Goal: Information Seeking & Learning: Understand process/instructions

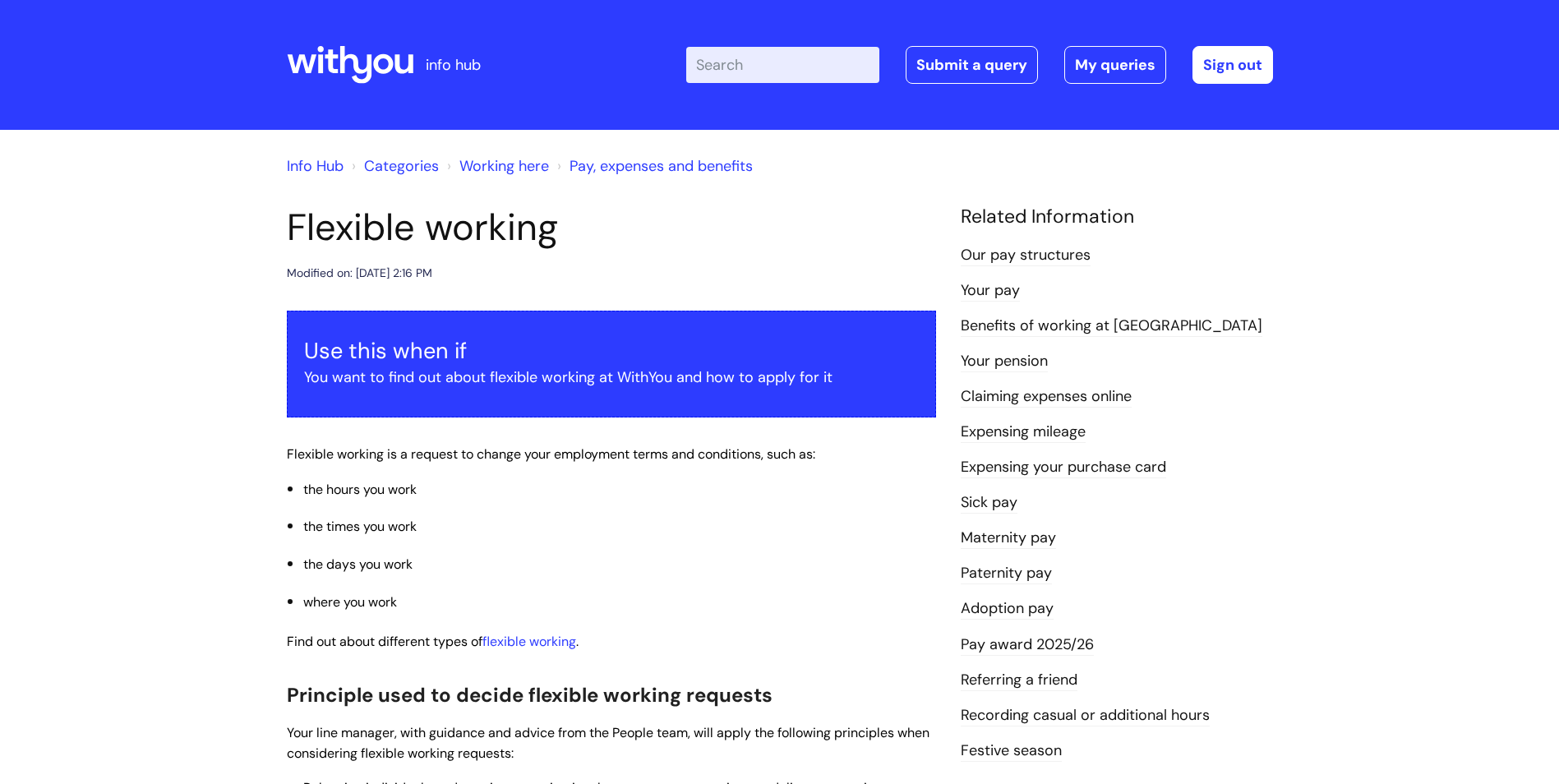
scroll to position [493, 0]
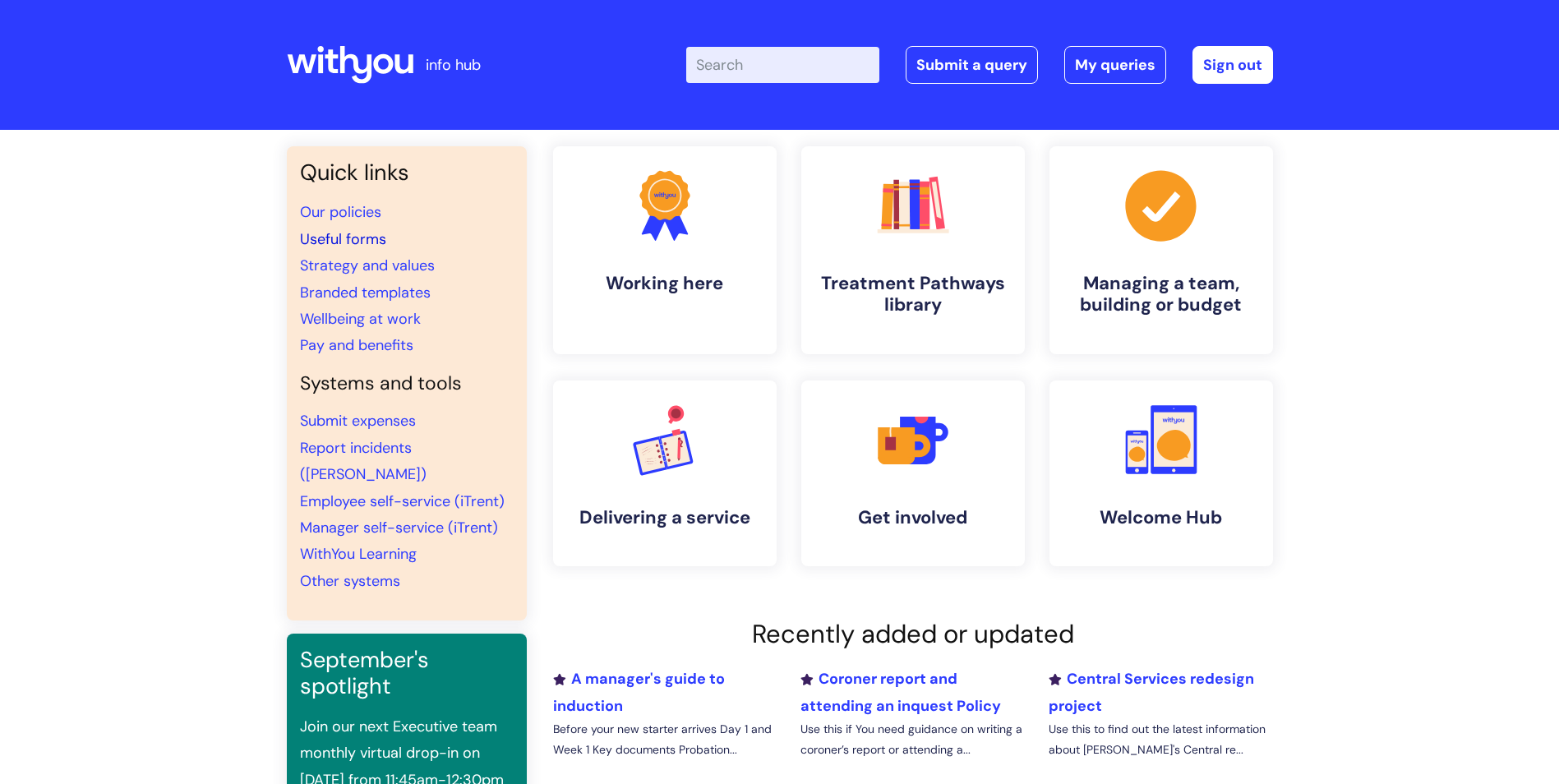
click at [371, 238] on link "Useful forms" at bounding box center [343, 238] width 87 height 20
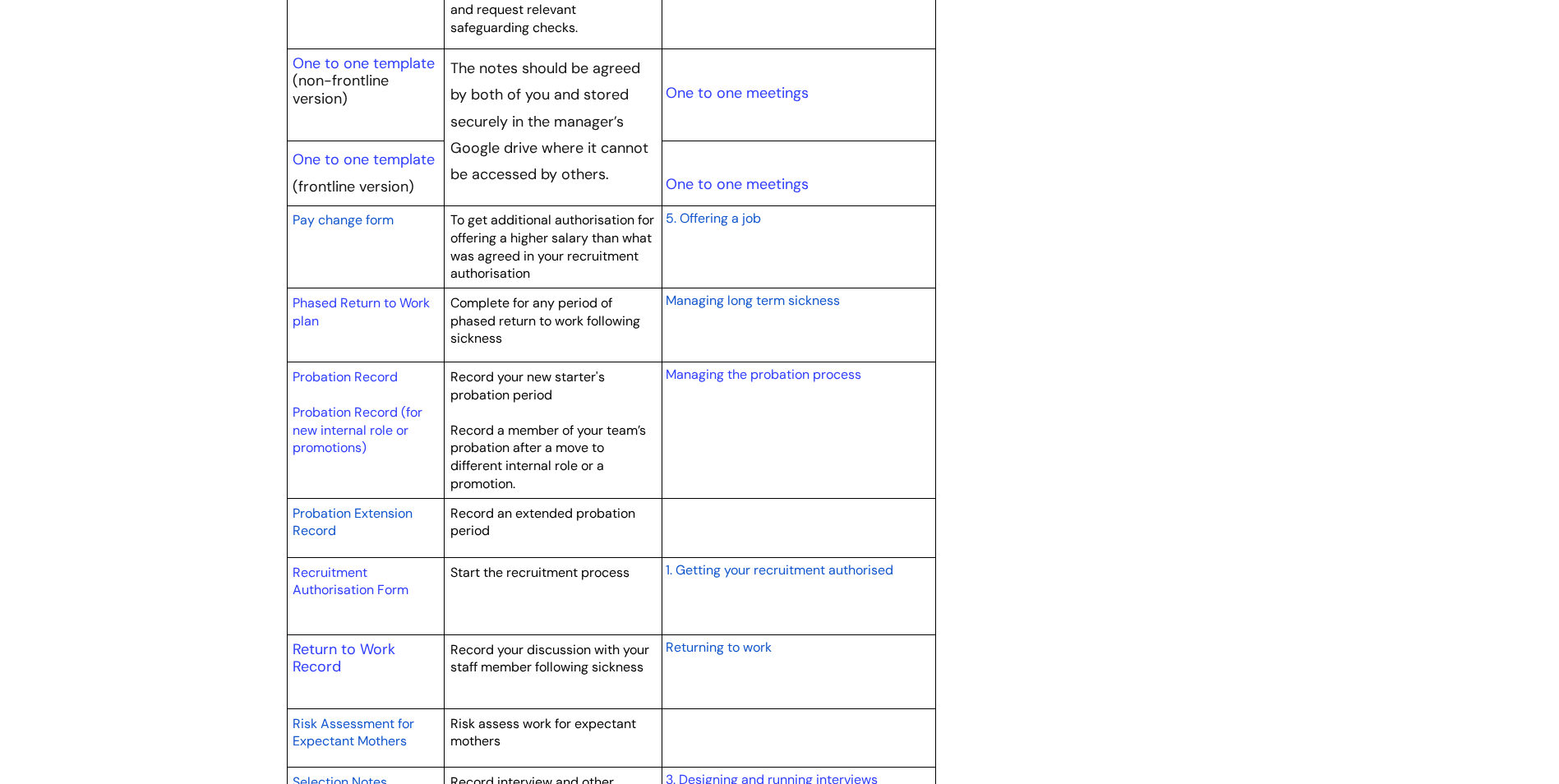
scroll to position [2219, 0]
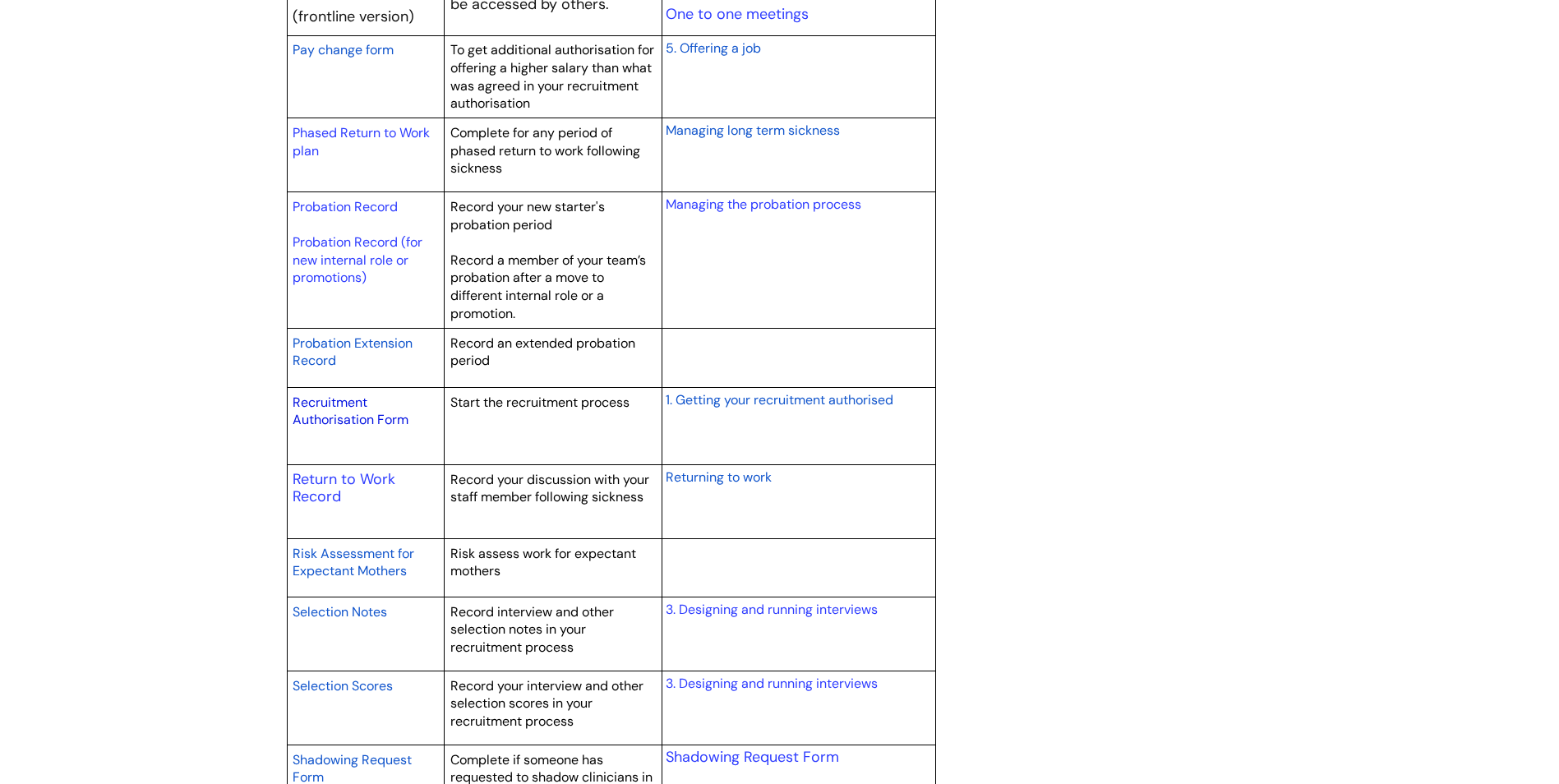
click at [350, 418] on link "Recruitment Authorisation Form" at bounding box center [350, 412] width 116 height 36
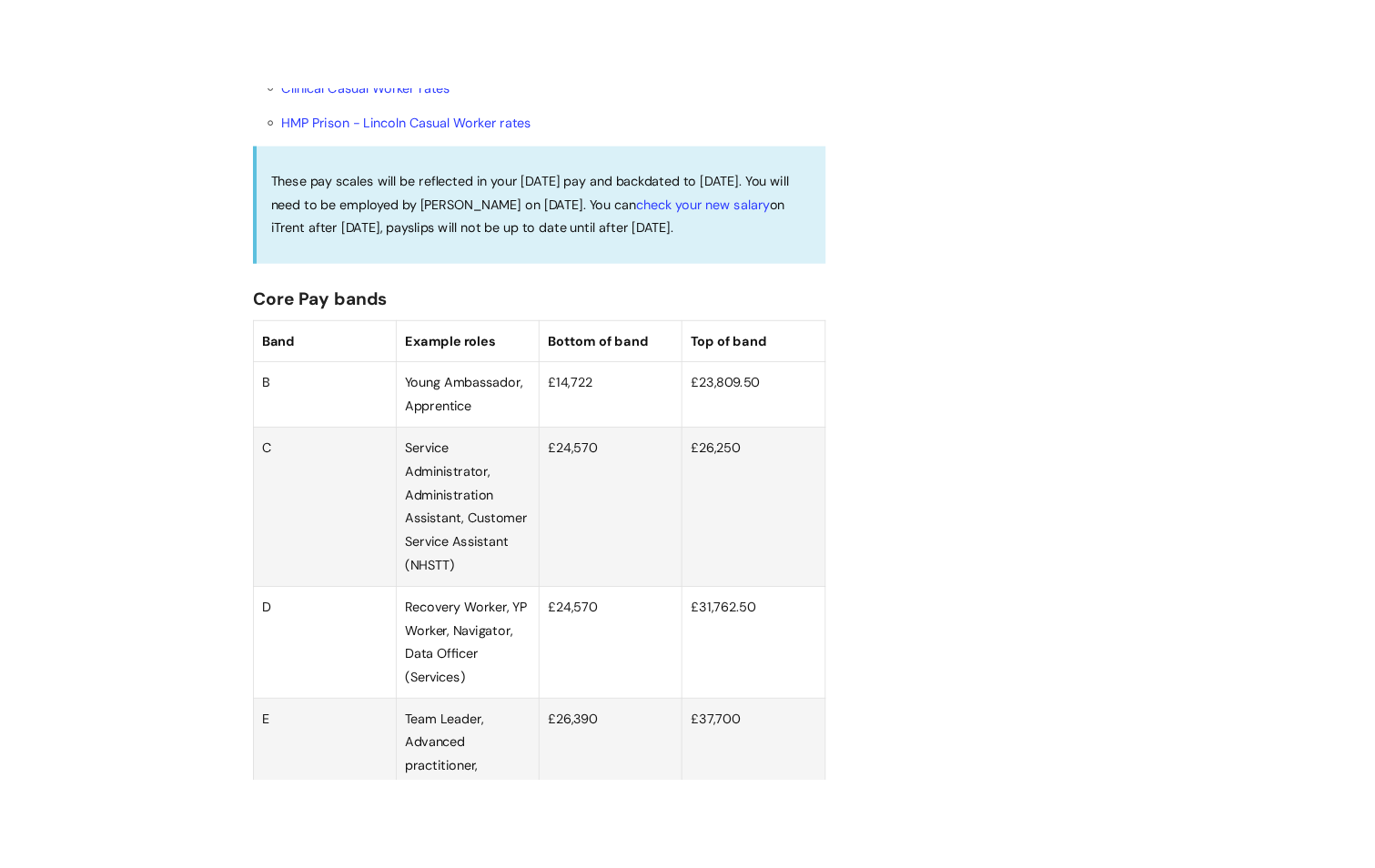
scroll to position [909, 0]
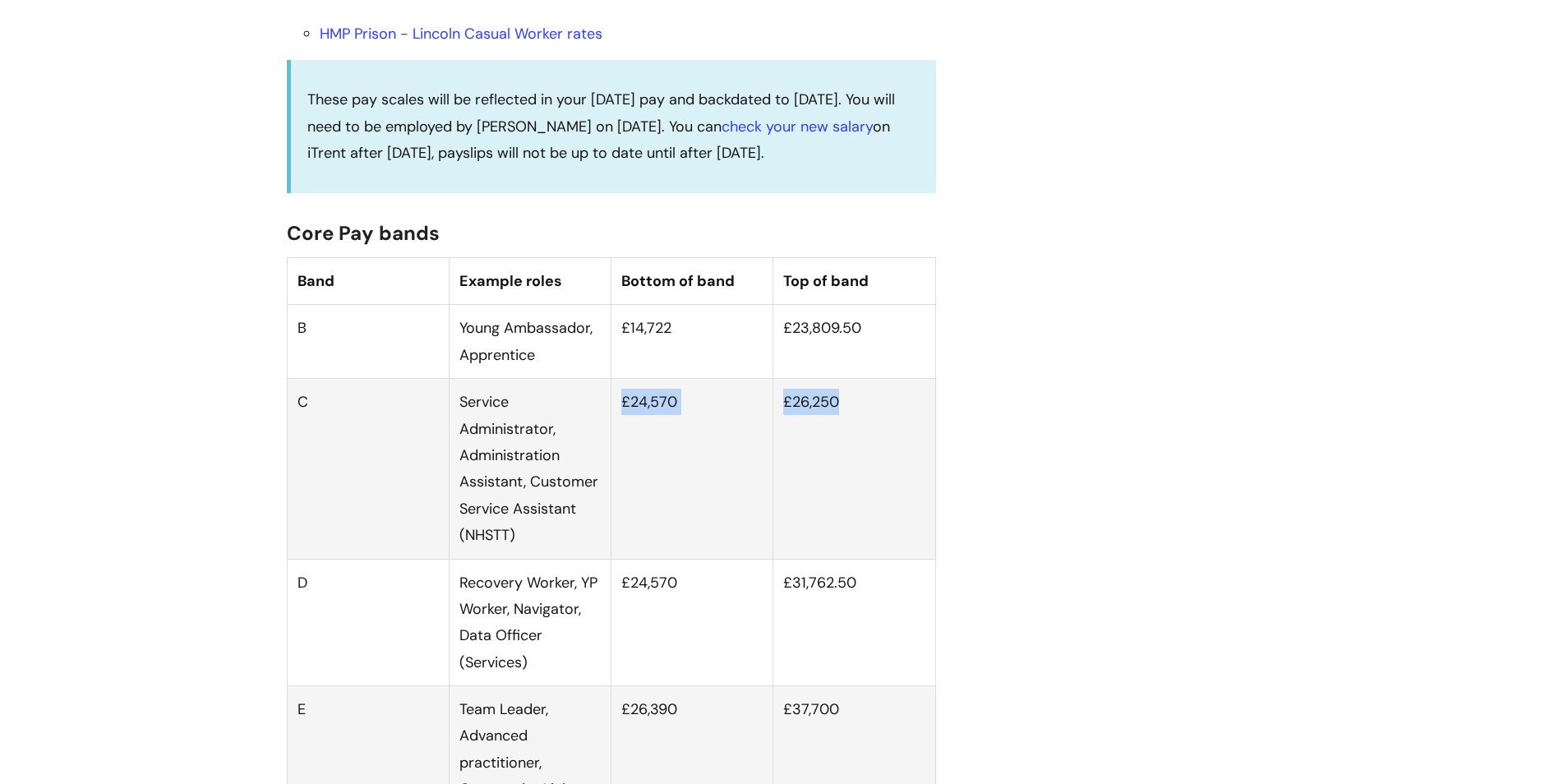
drag, startPoint x: 620, startPoint y: 420, endPoint x: 885, endPoint y: 429, distance: 265.2
click at [885, 429] on tr "C Service Administrator, Administration Assistant, Customer Service Assistant (…" at bounding box center [611, 468] width 648 height 180
copy tr "£24,570 £26,250"
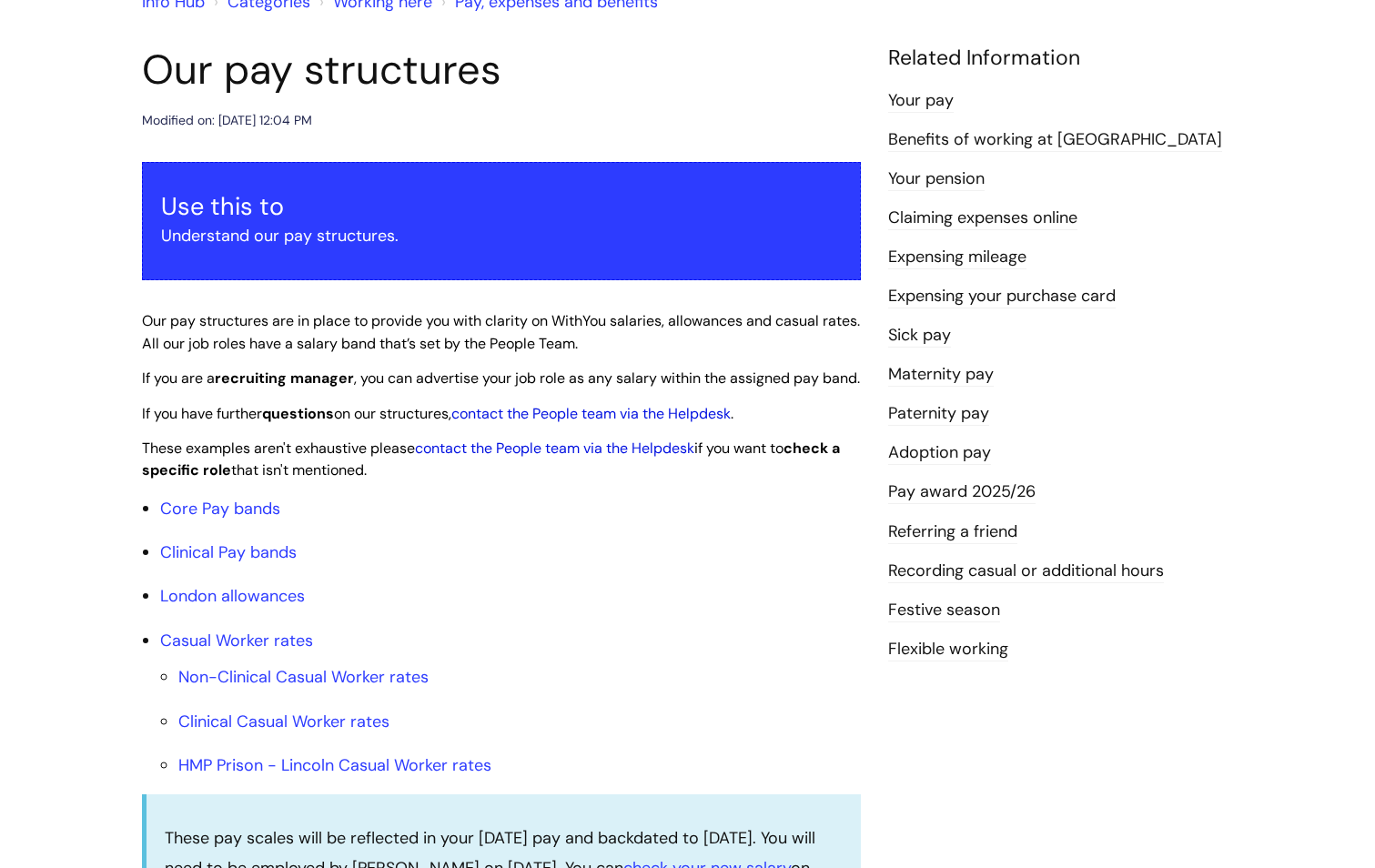
scroll to position [0, 0]
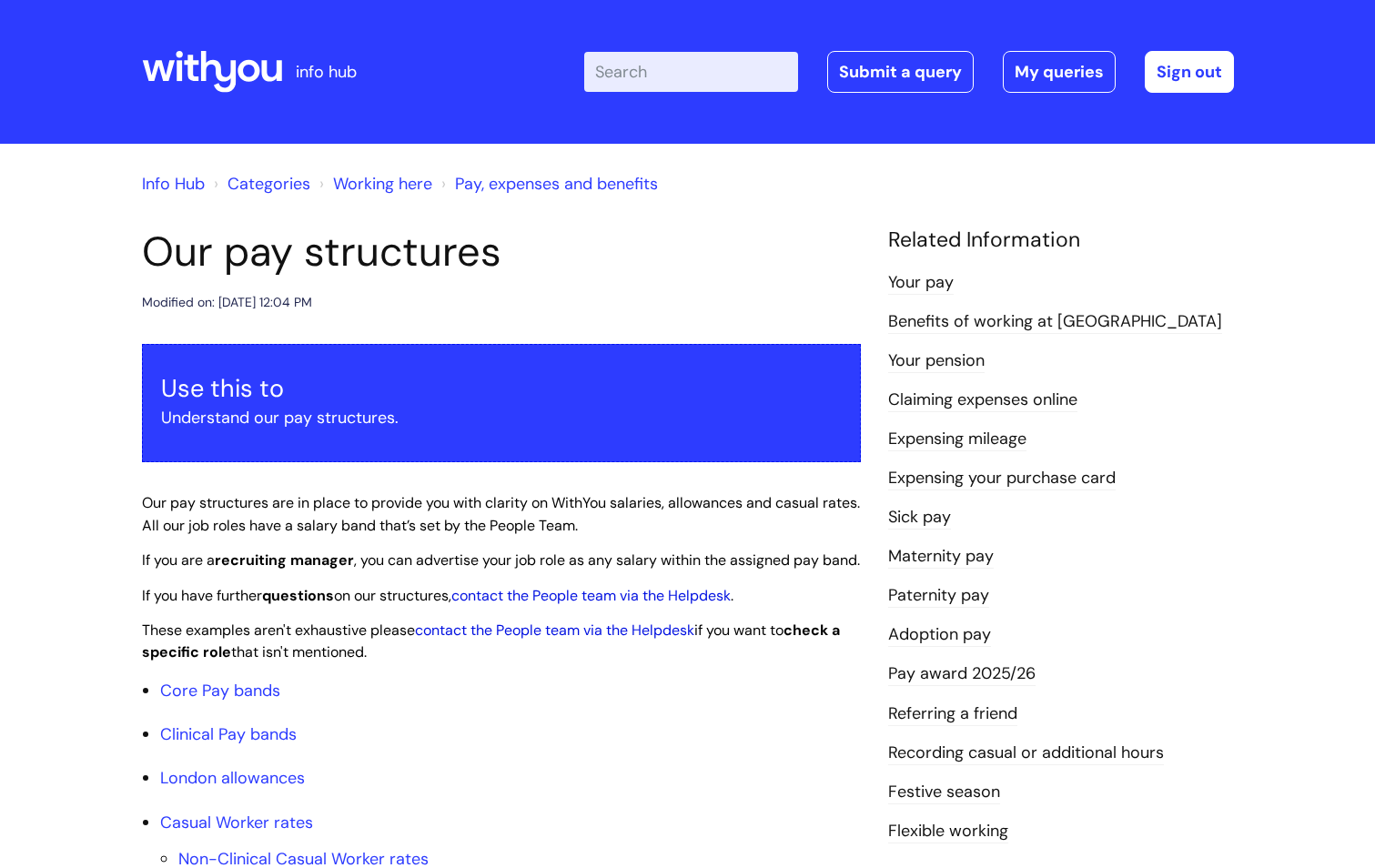
click at [712, 81] on input "Enter your search term here..." at bounding box center [692, 71] width 214 height 40
type input "job descriptions"
click button "Search" at bounding box center [0, 0] width 0 height 0
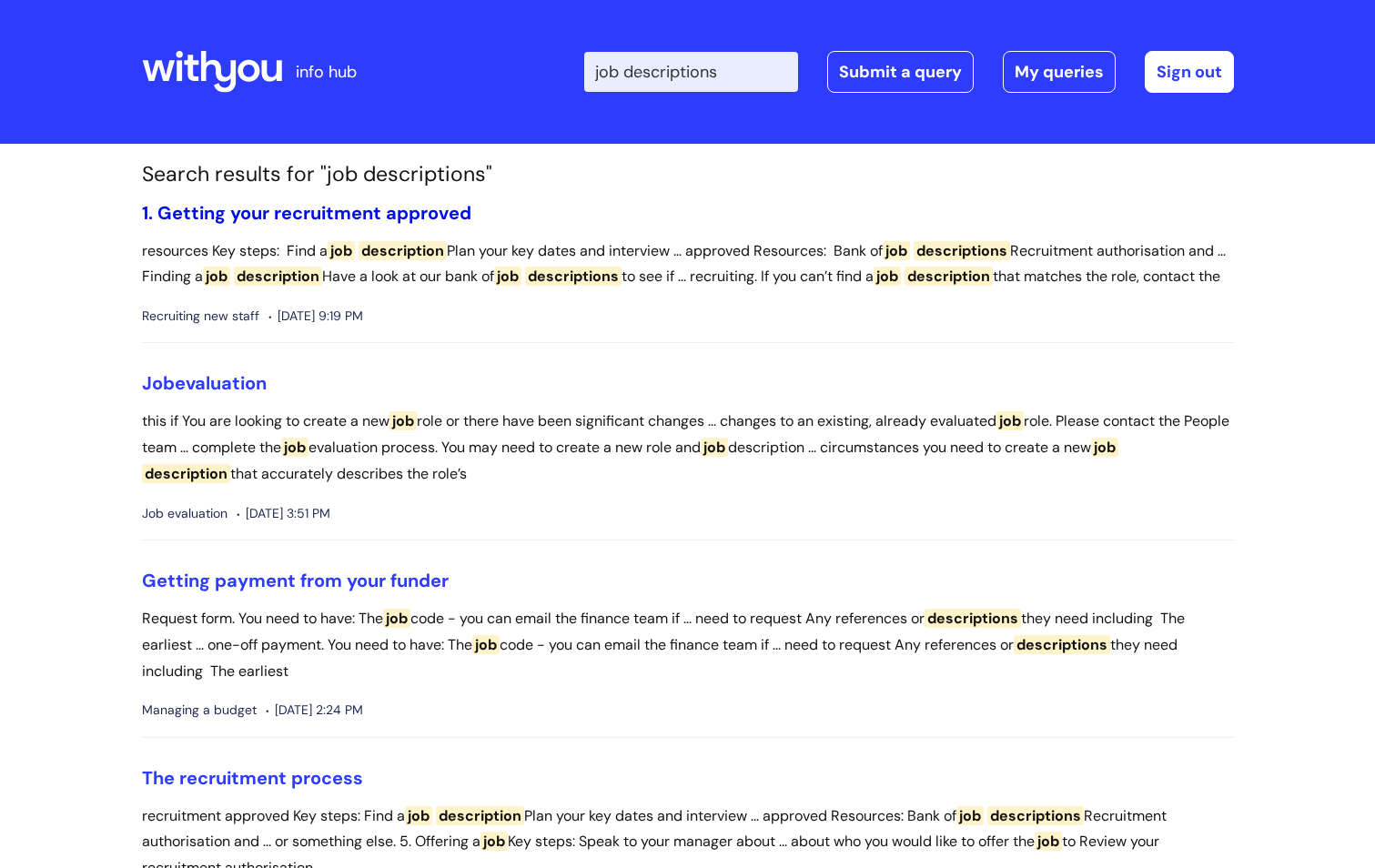
click at [414, 210] on link "1. Getting your recruitment approved" at bounding box center [306, 212] width 330 height 23
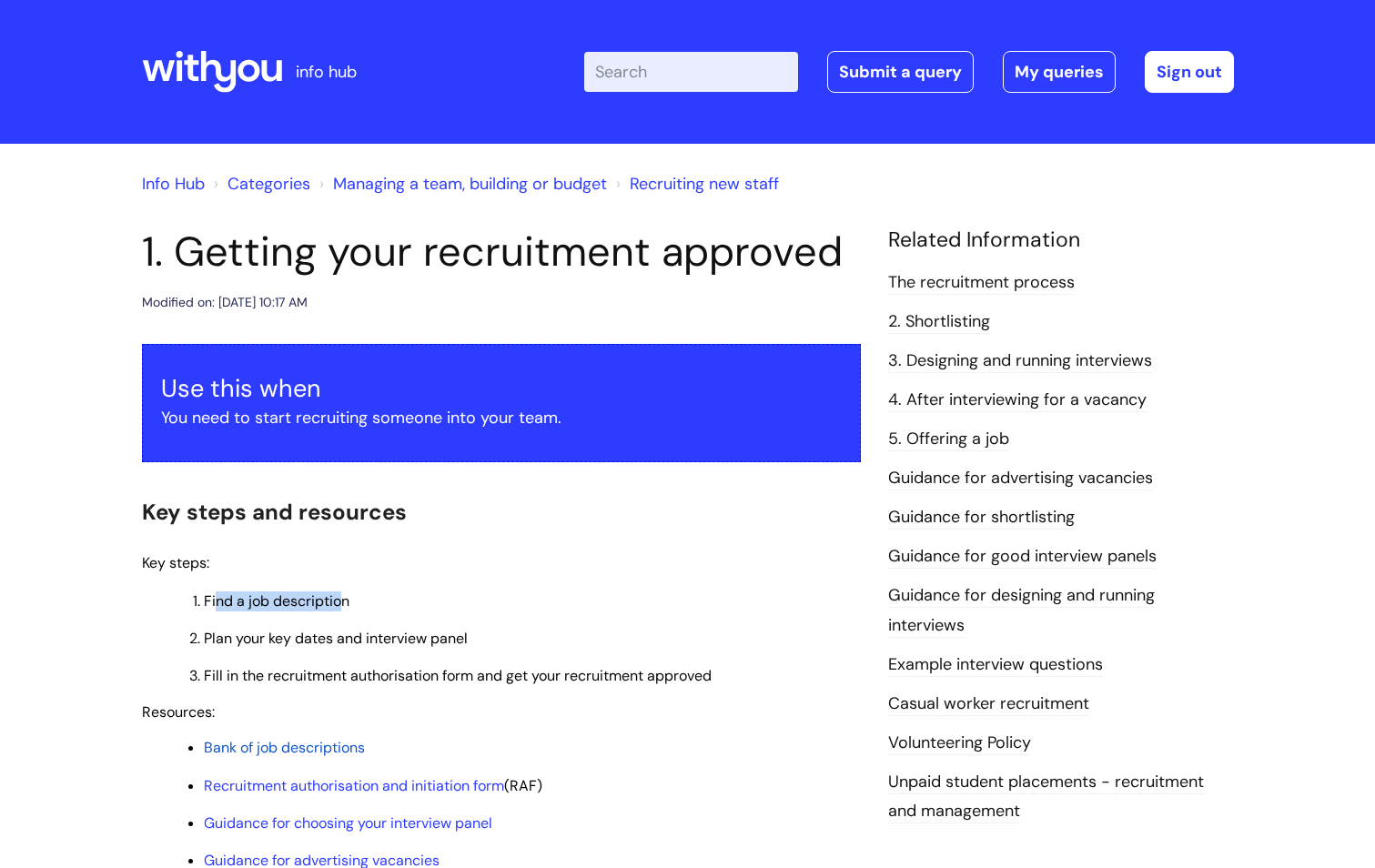
drag, startPoint x: 216, startPoint y: 597, endPoint x: 337, endPoint y: 597, distance: 121.0
click at [337, 597] on span "Find a job description" at bounding box center [276, 600] width 146 height 19
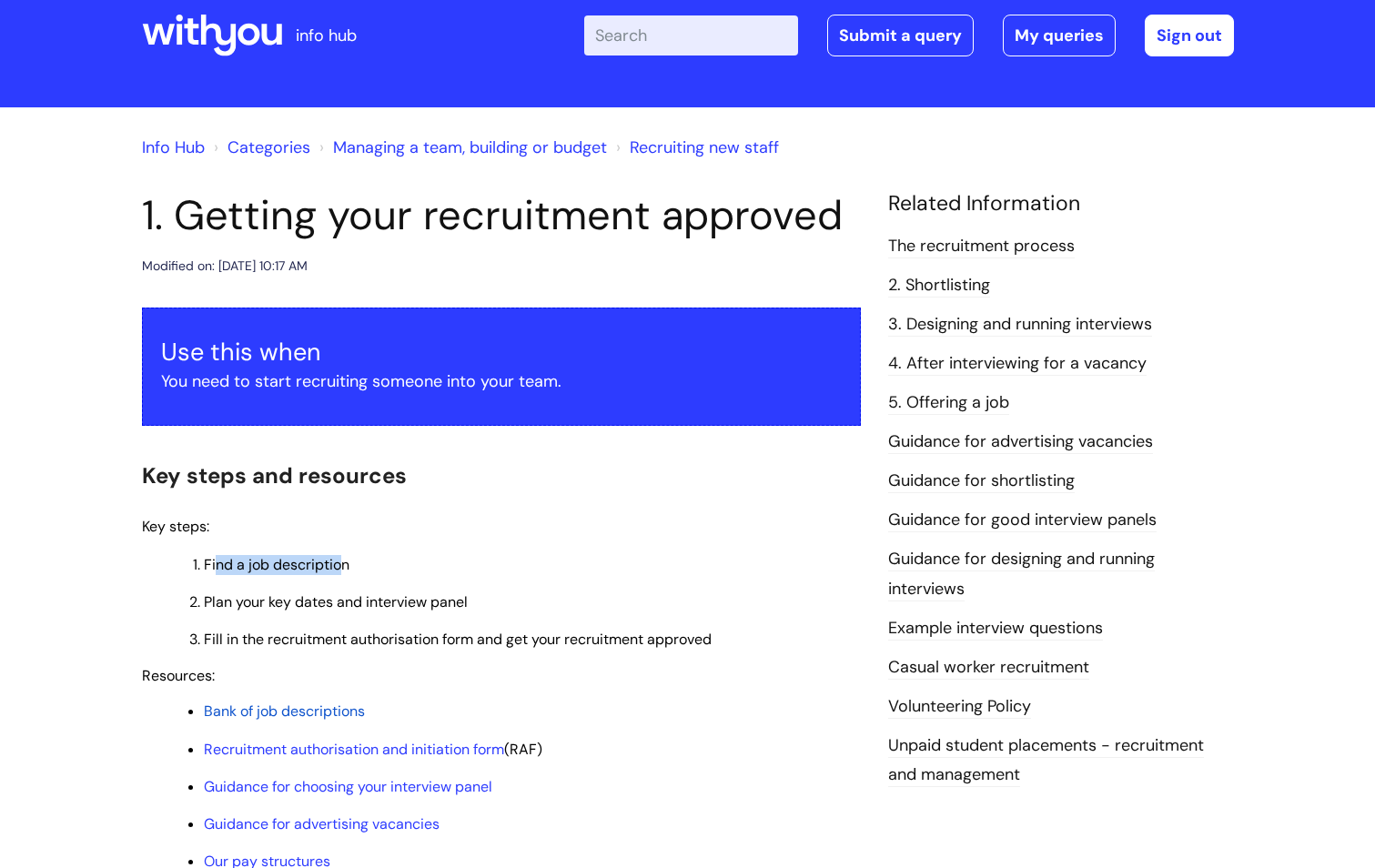
scroll to position [91, 0]
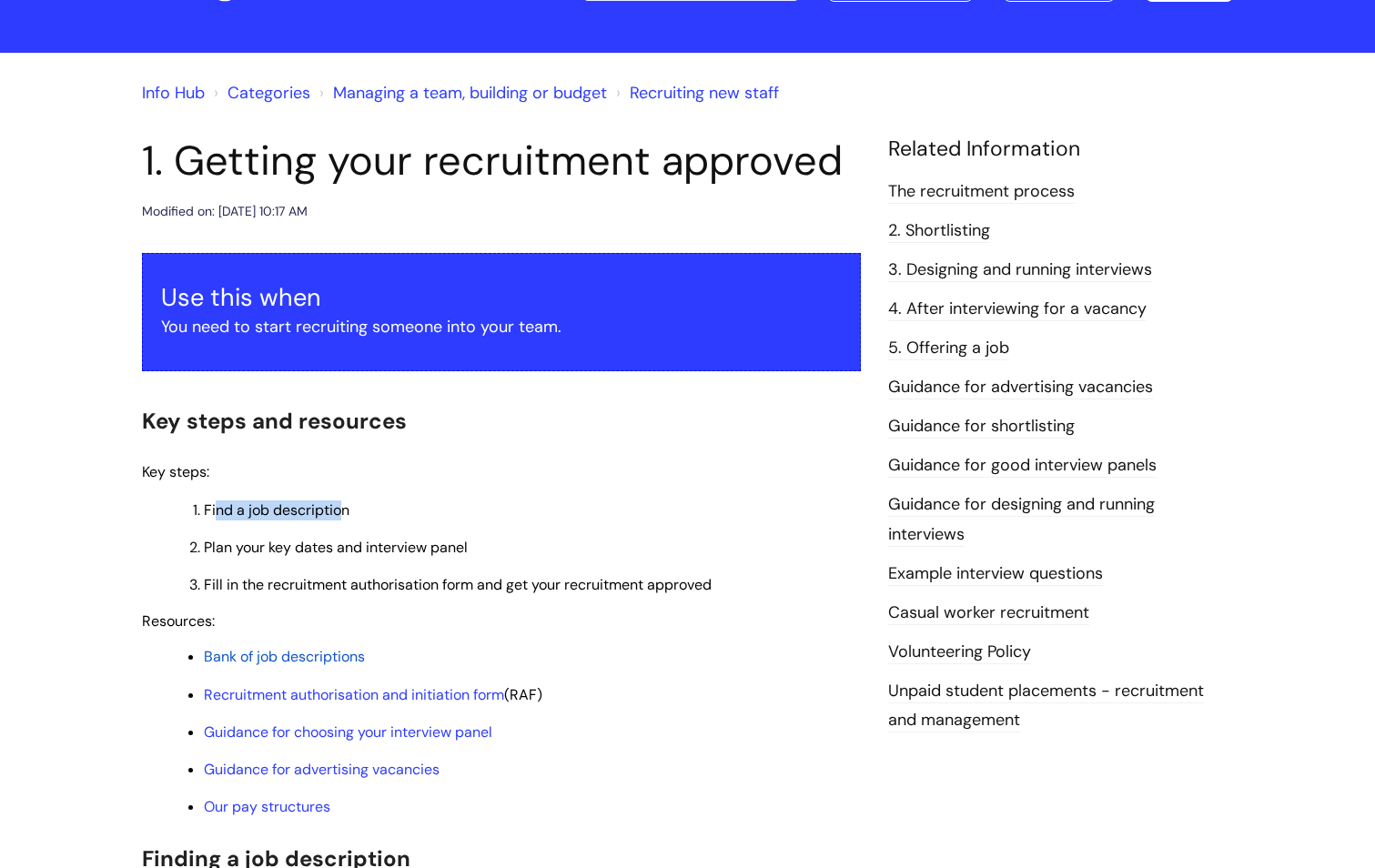
click at [321, 655] on span "Bank of job descriptions" at bounding box center [284, 657] width 161 height 19
